Goal: Find specific page/section: Find specific page/section

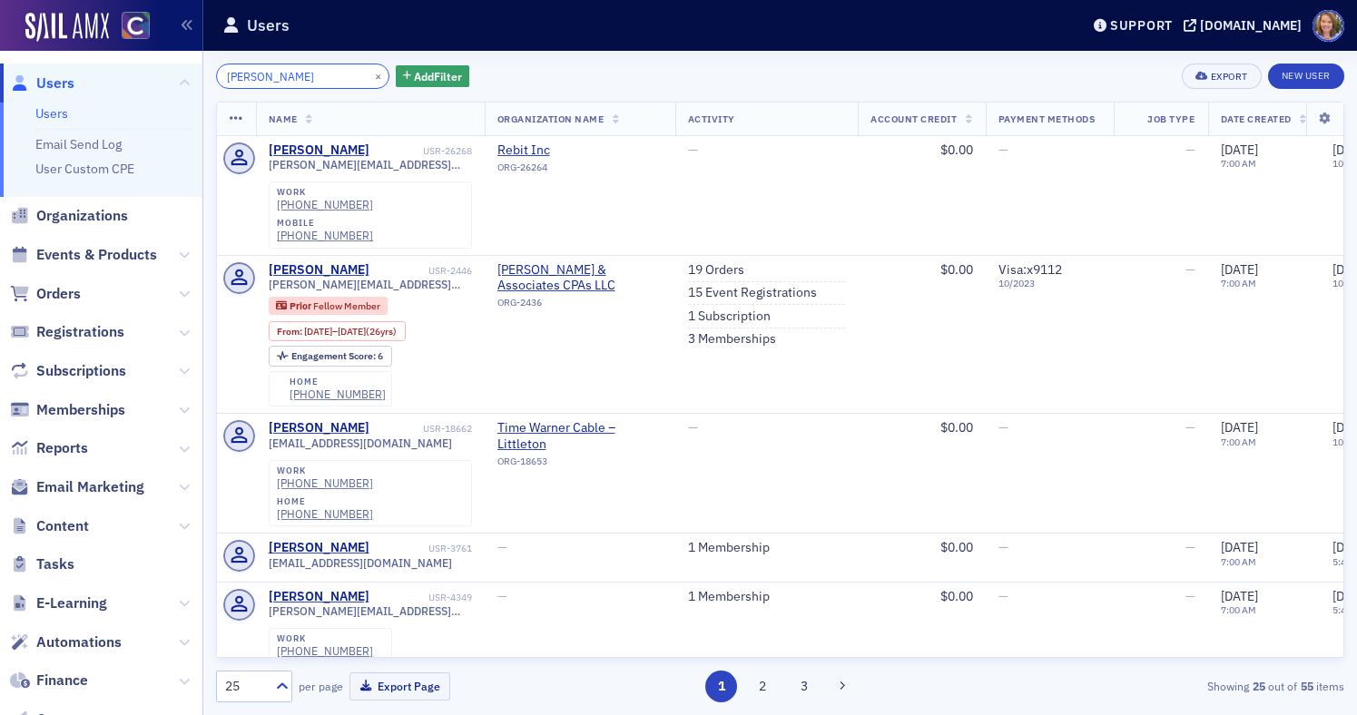
drag, startPoint x: 301, startPoint y: 74, endPoint x: 212, endPoint y: 72, distance: 88.1
click at [212, 72] on div "[PERSON_NAME] × Add Filter Export New User Name Organization Name Activity Acco…" at bounding box center [780, 383] width 1154 height 665
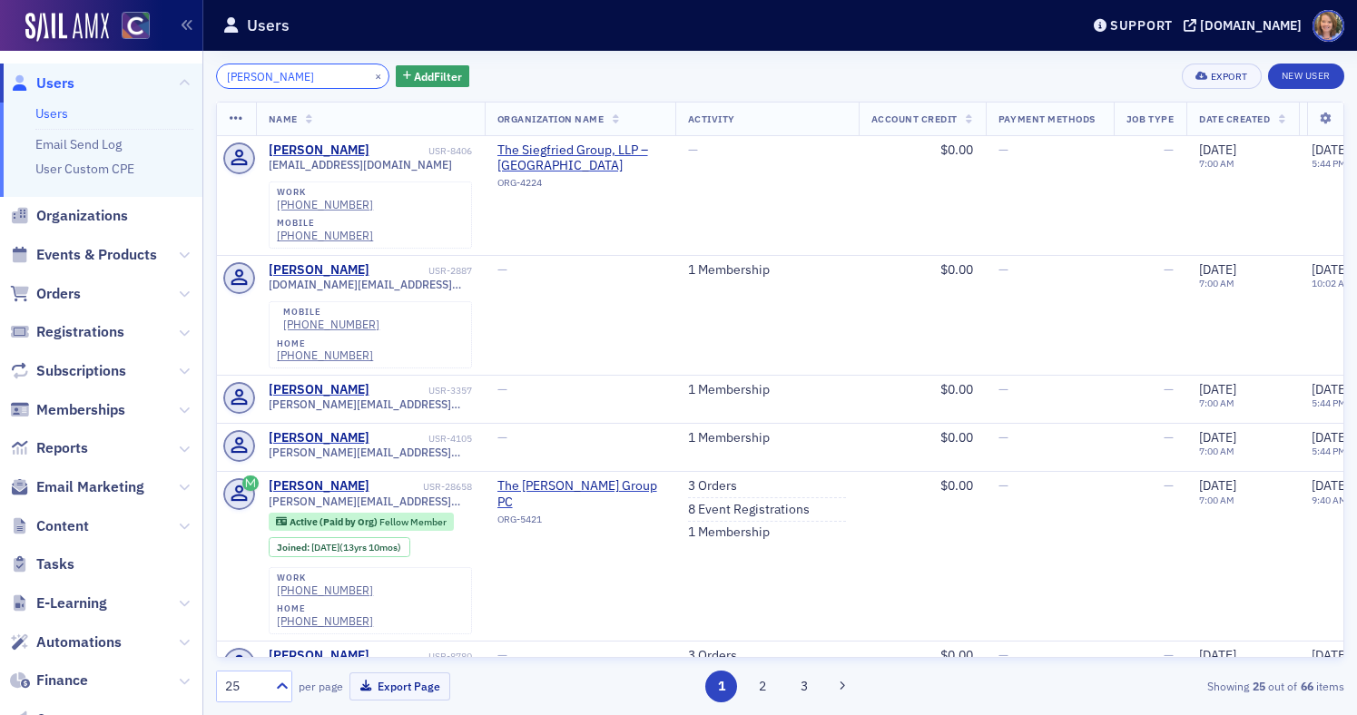
drag, startPoint x: 282, startPoint y: 77, endPoint x: 200, endPoint y: 64, distance: 83.6
click at [200, 64] on div "Users Users Email Send Log User Custom CPE Organizations Events & Products Orde…" at bounding box center [678, 357] width 1357 height 715
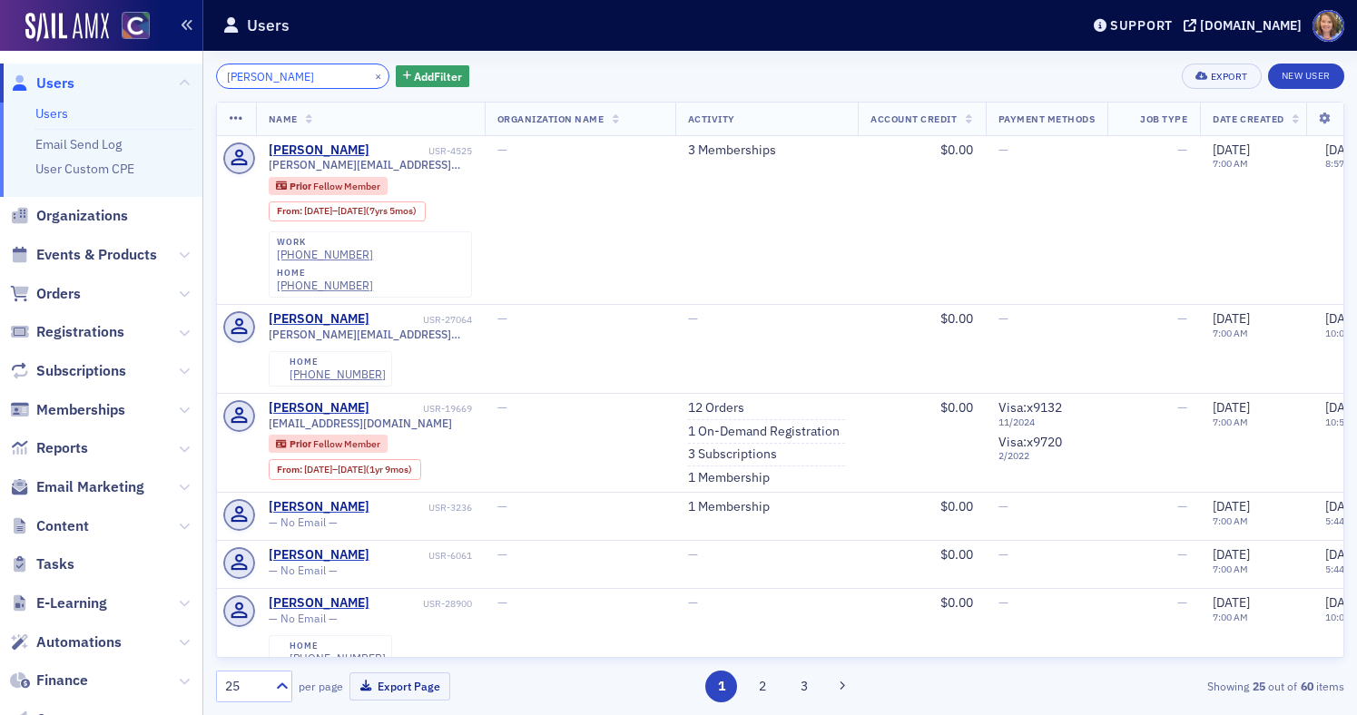
type input "[PERSON_NAME]"
